Goal: Find specific page/section: Find specific page/section

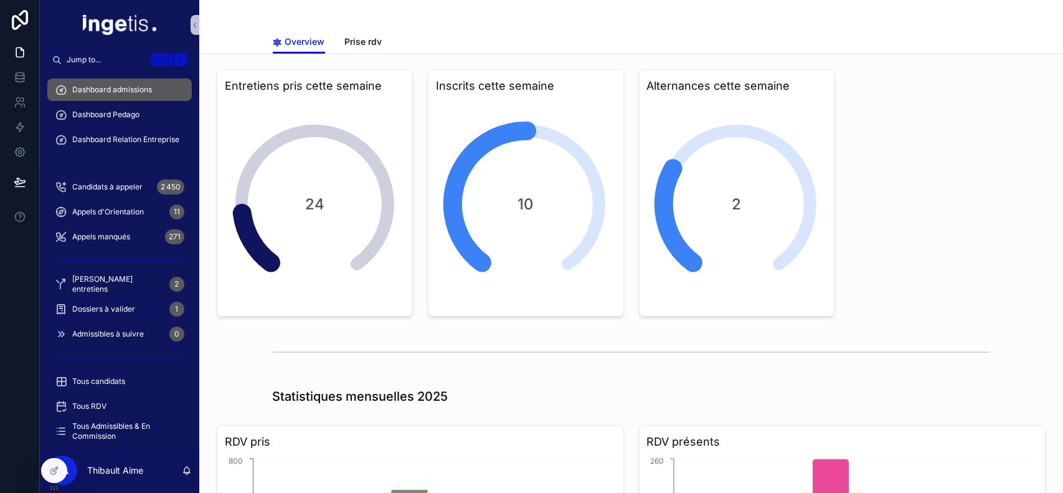
click at [137, 308] on div "Dossiers à valider 1" at bounding box center [120, 309] width 130 height 20
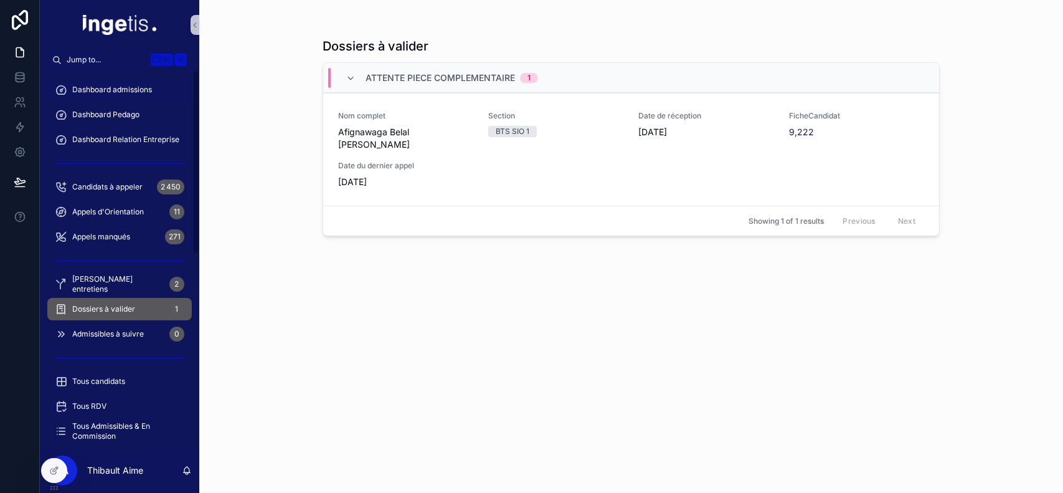
click at [137, 95] on div "Dashboard admissions" at bounding box center [120, 90] width 130 height 20
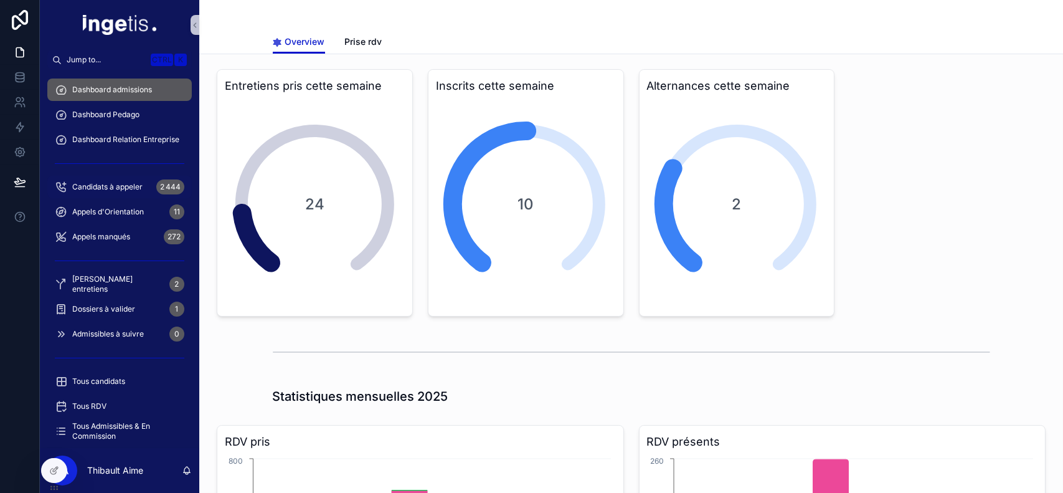
click at [122, 184] on span "Candidats à appeler" at bounding box center [107, 187] width 70 height 10
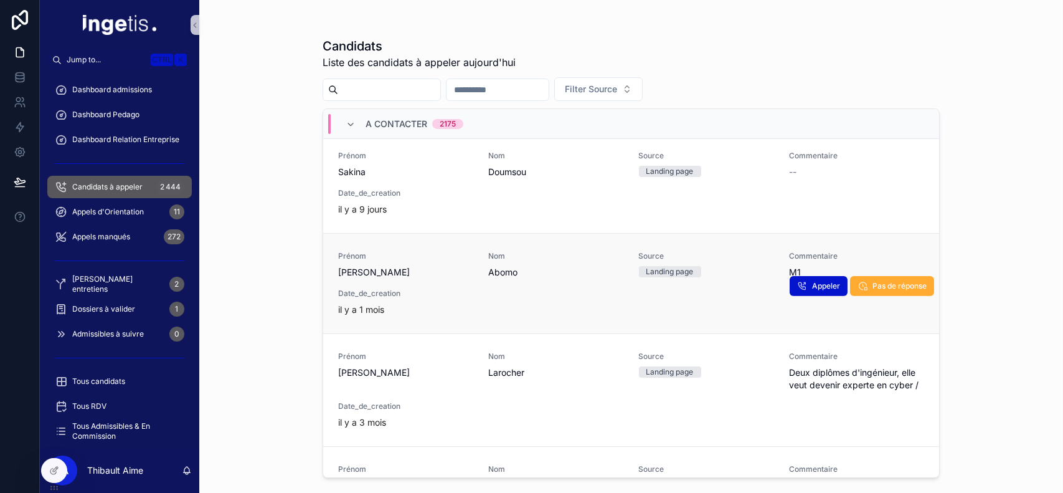
scroll to position [991, 0]
